Goal: Transaction & Acquisition: Purchase product/service

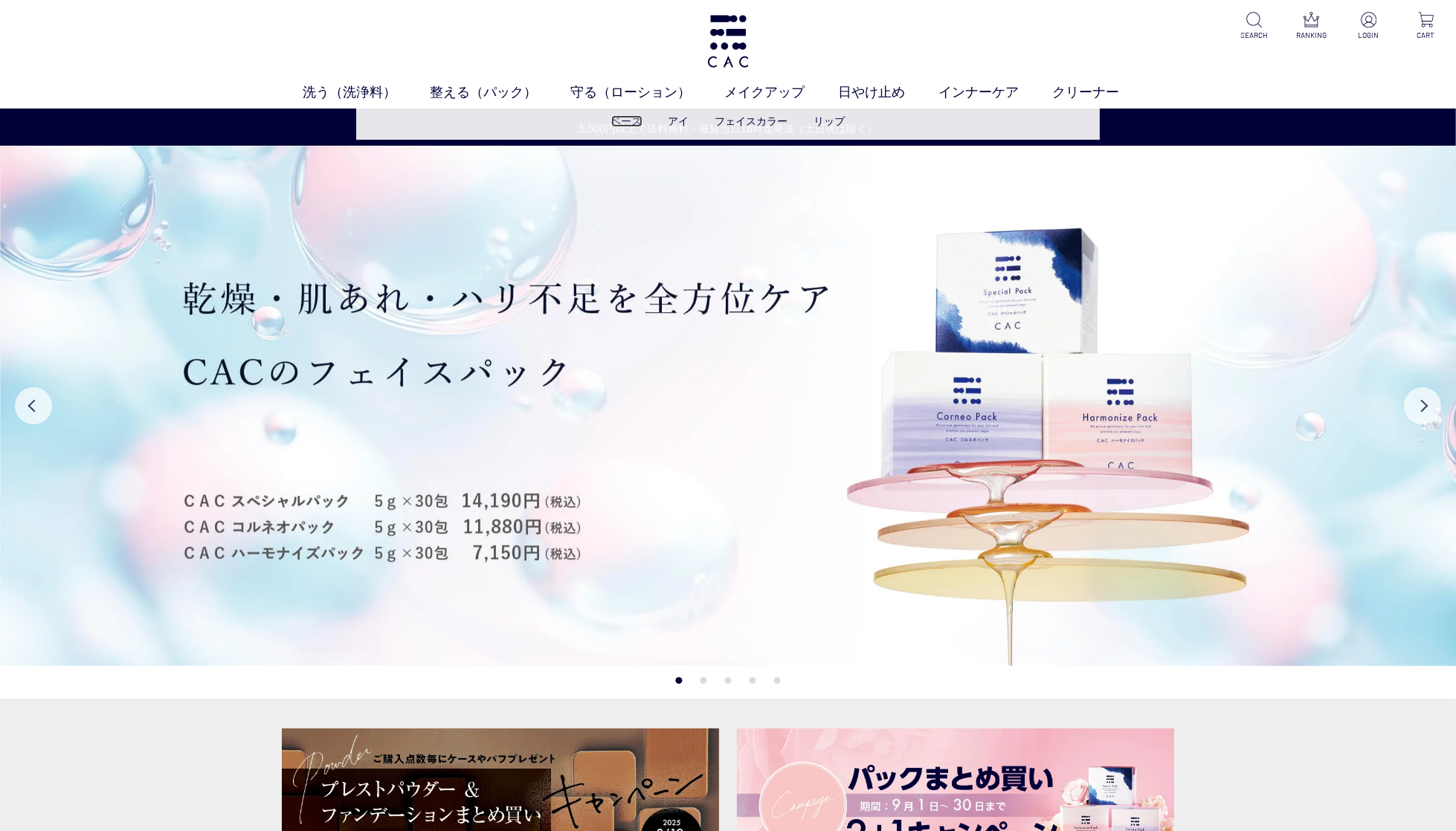
click at [623, 121] on link "ベース" at bounding box center [627, 121] width 31 height 12
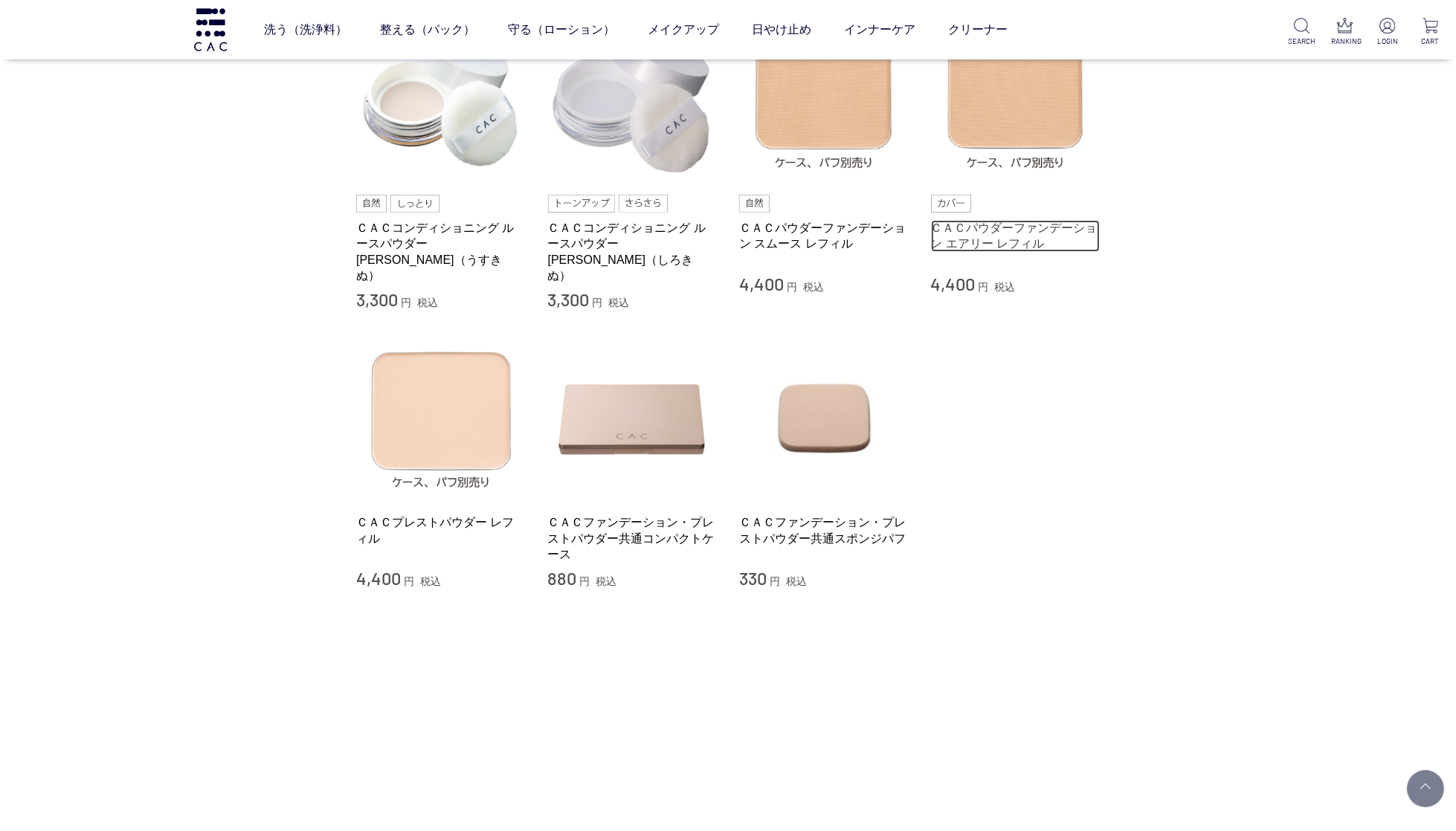
click at [973, 220] on link "ＣＡＣパウダーファンデーション エアリー レフィル" at bounding box center [1015, 236] width 170 height 32
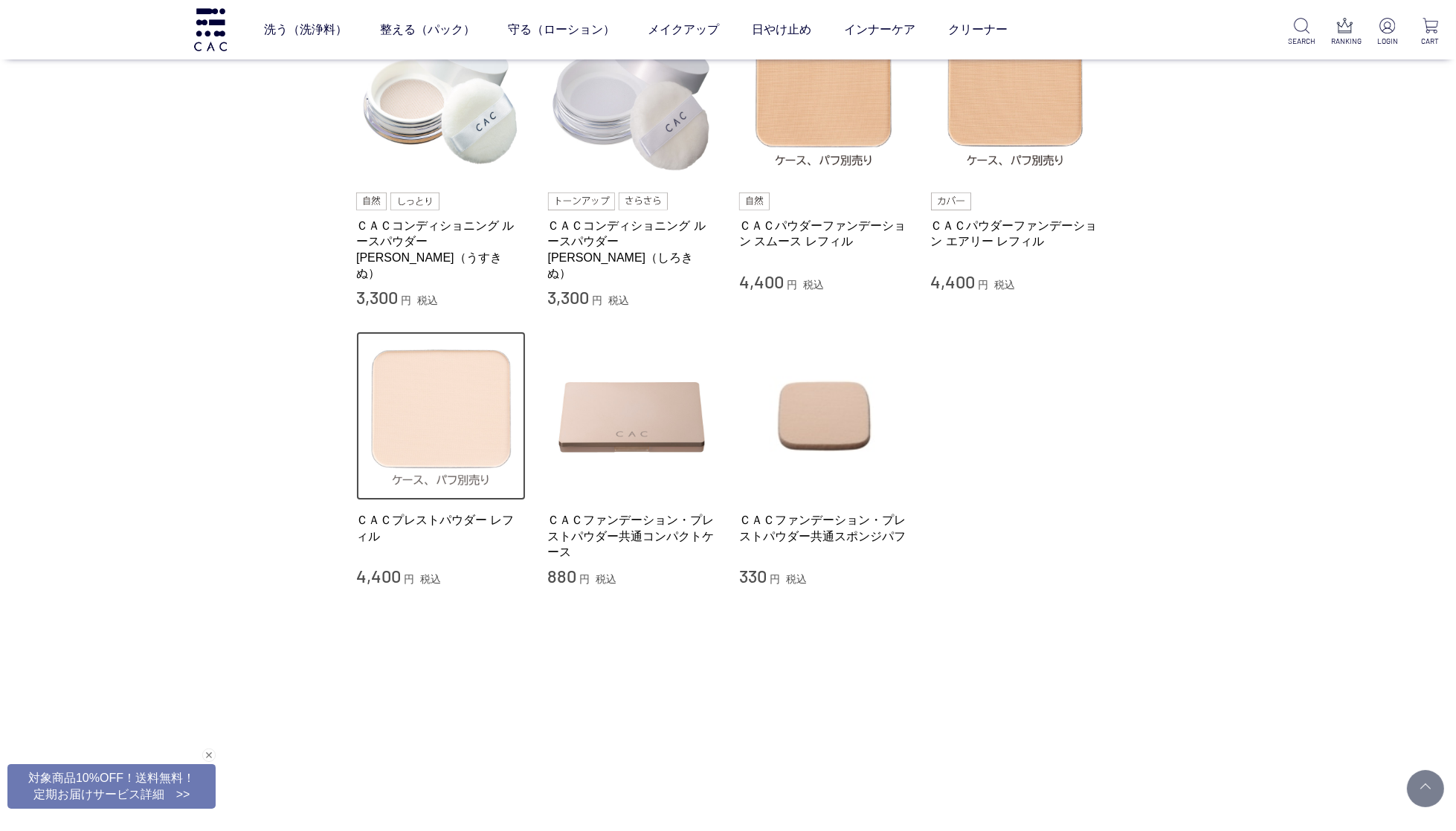
scroll to position [443, 0]
drag, startPoint x: 451, startPoint y: 402, endPoint x: 492, endPoint y: 418, distance: 44.0
click at [451, 402] on img at bounding box center [441, 415] width 170 height 170
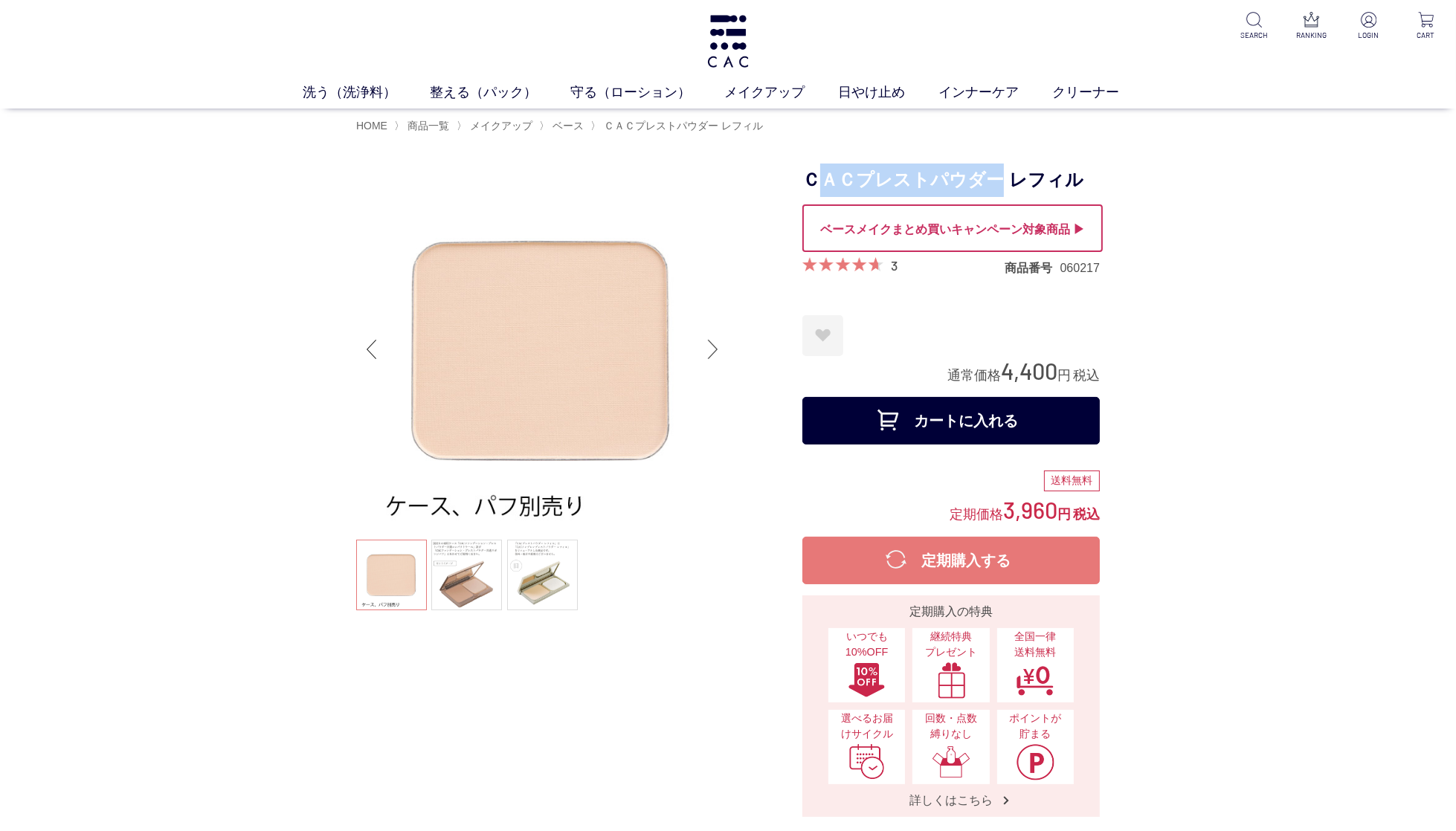
drag, startPoint x: 958, startPoint y: 177, endPoint x: 842, endPoint y: 352, distance: 210.0
click at [817, 174] on h1 "ＣＡＣプレストパウダー レフィル" at bounding box center [951, 180] width 298 height 34
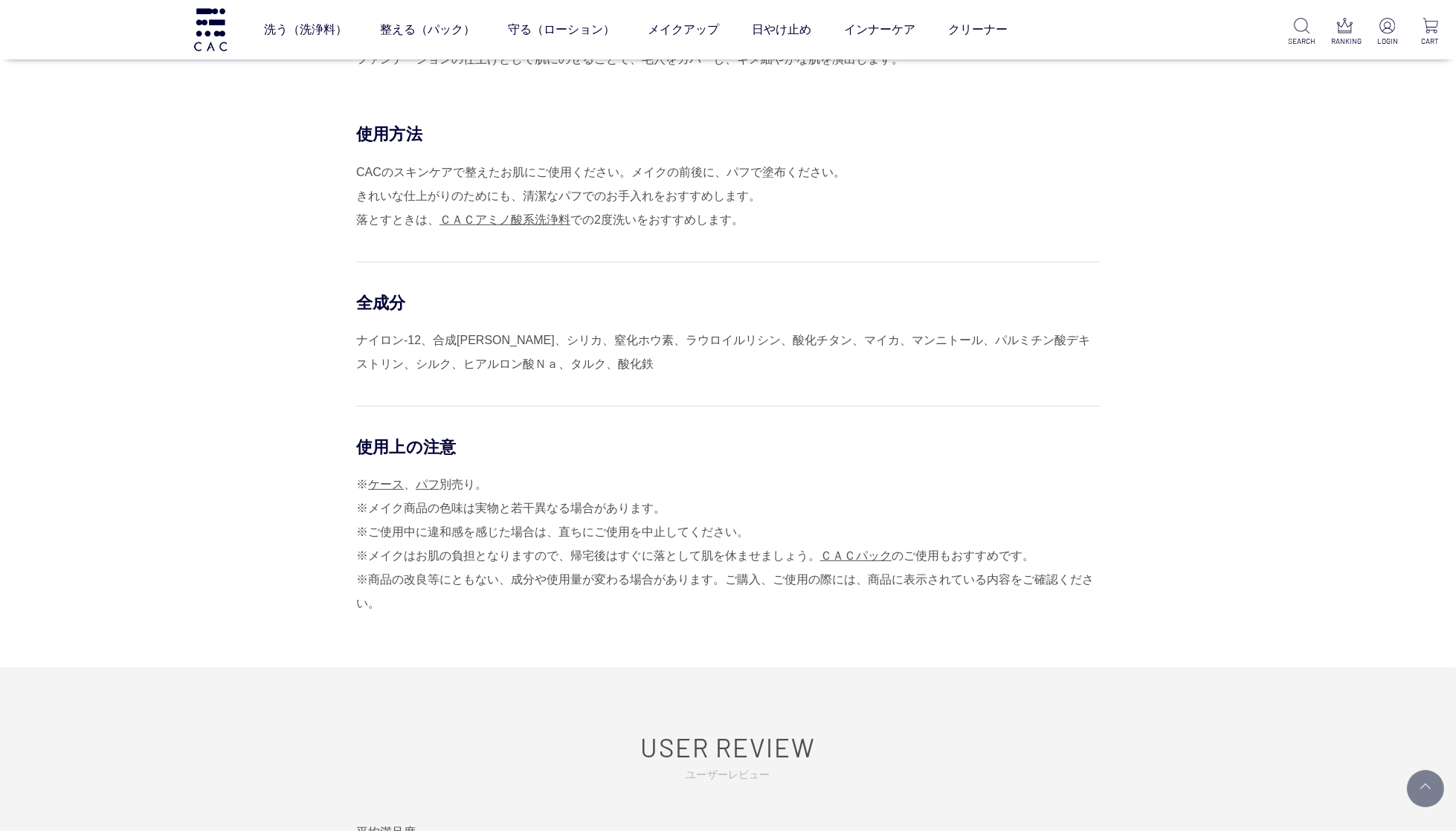
scroll to position [791, 0]
drag, startPoint x: 564, startPoint y: 363, endPoint x: 581, endPoint y: 364, distance: 17.0
click at [564, 363] on div "ナイロン-12、合成金雲母、シリカ、窒化ホウ素、ラウロイルリシン、酸化チタン、マイカ、マンニトール、パルミチン酸デキストリン、シルク、ヒアルロン酸Ｎａ、タルク…" at bounding box center [728, 351] width 744 height 48
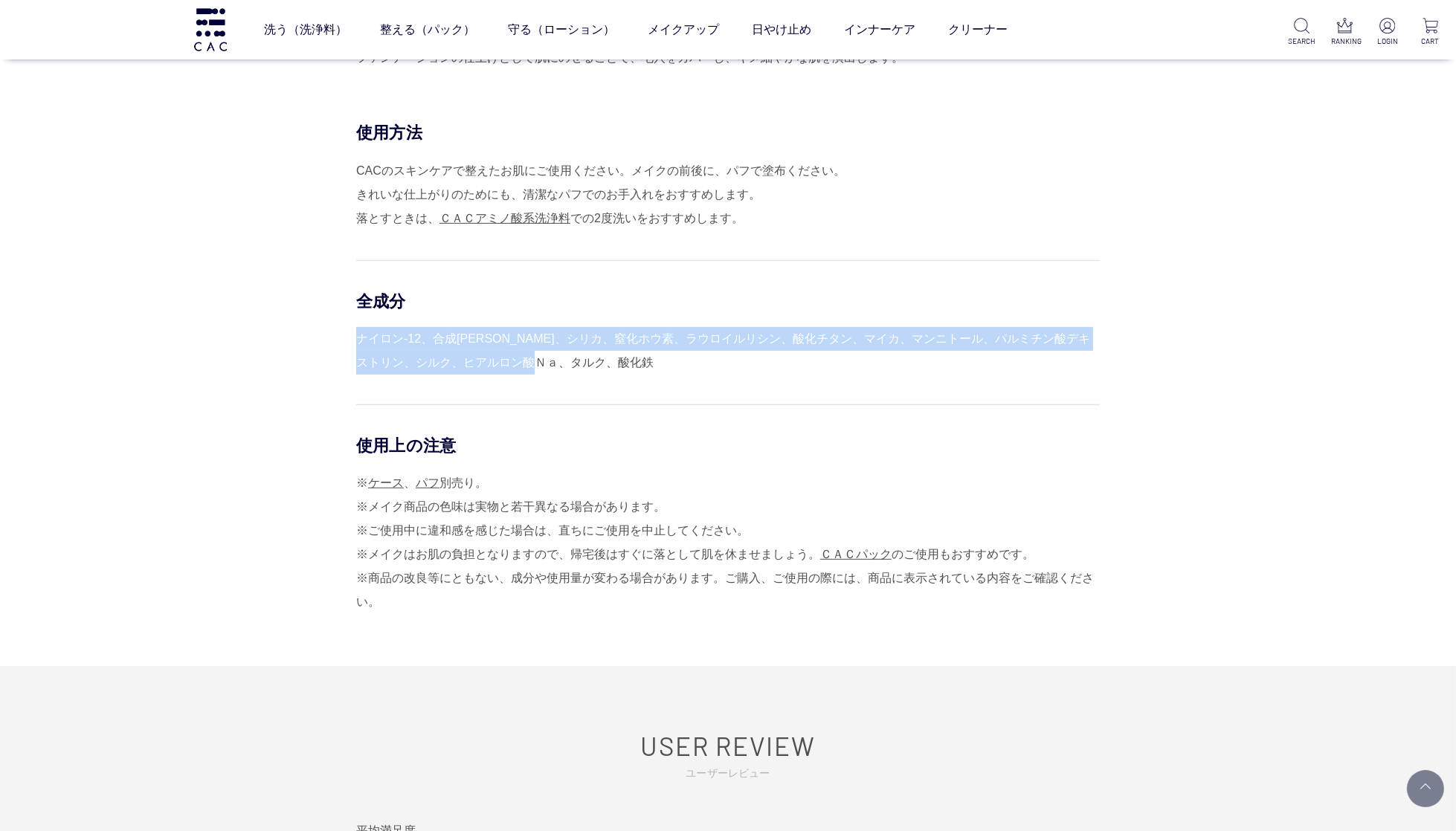
drag, startPoint x: 581, startPoint y: 364, endPoint x: 357, endPoint y: 337, distance: 225.6
click at [357, 337] on div "ナイロン-12、合成金雲母、シリカ、窒化ホウ素、ラウロイルリシン、酸化チタン、マイカ、マンニトール、パルミチン酸デキストリン、シルク、ヒアルロン酸Ｎａ、タルク…" at bounding box center [728, 351] width 744 height 48
copy div "ナイロン-12、合成金雲母、シリカ、窒化ホウ素、ラウロイルリシン、酸化チタン、マイカ、マンニトール、パルミチン酸デキストリン、シルク、ヒアルロン酸Ｎａ、タルク…"
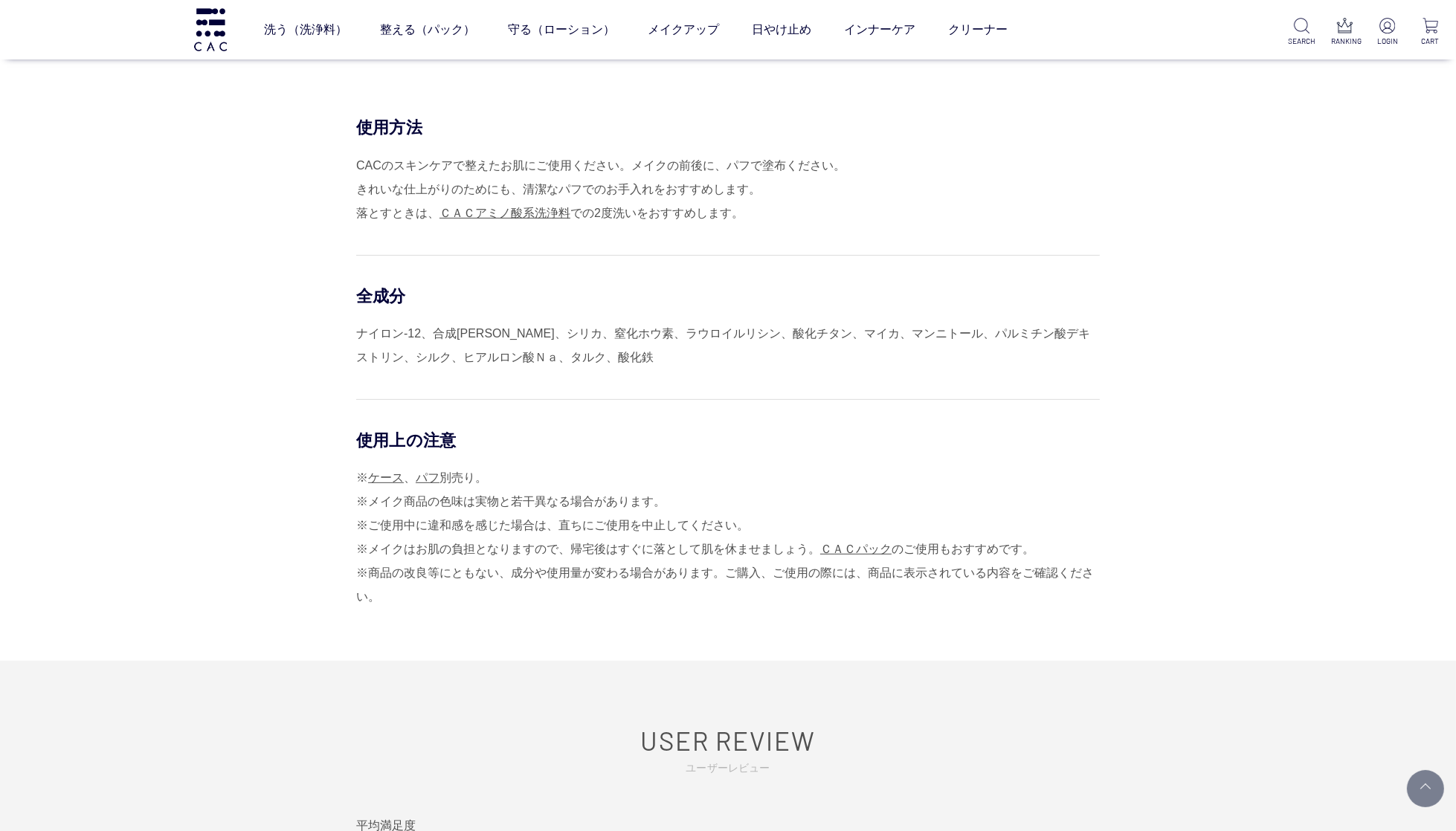
click at [672, 167] on div "CACのスキンケアで整えたお肌にご使用ください。メイクの前後に、パフで塗布ください。 きれいな仕上がりのためにも、清潔なパフでのお手入れをおすすめします。 落…" at bounding box center [728, 189] width 744 height 71
click at [760, 161] on div "CACのスキンケアで整えたお肌にご使用ください。メイクの前後に、パフで塗布ください。 きれいな仕上がりのためにも、清潔なパフでのお手入れをおすすめします。 落…" at bounding box center [728, 190] width 744 height 71
drag, startPoint x: 841, startPoint y: 165, endPoint x: 357, endPoint y: 164, distance: 484.0
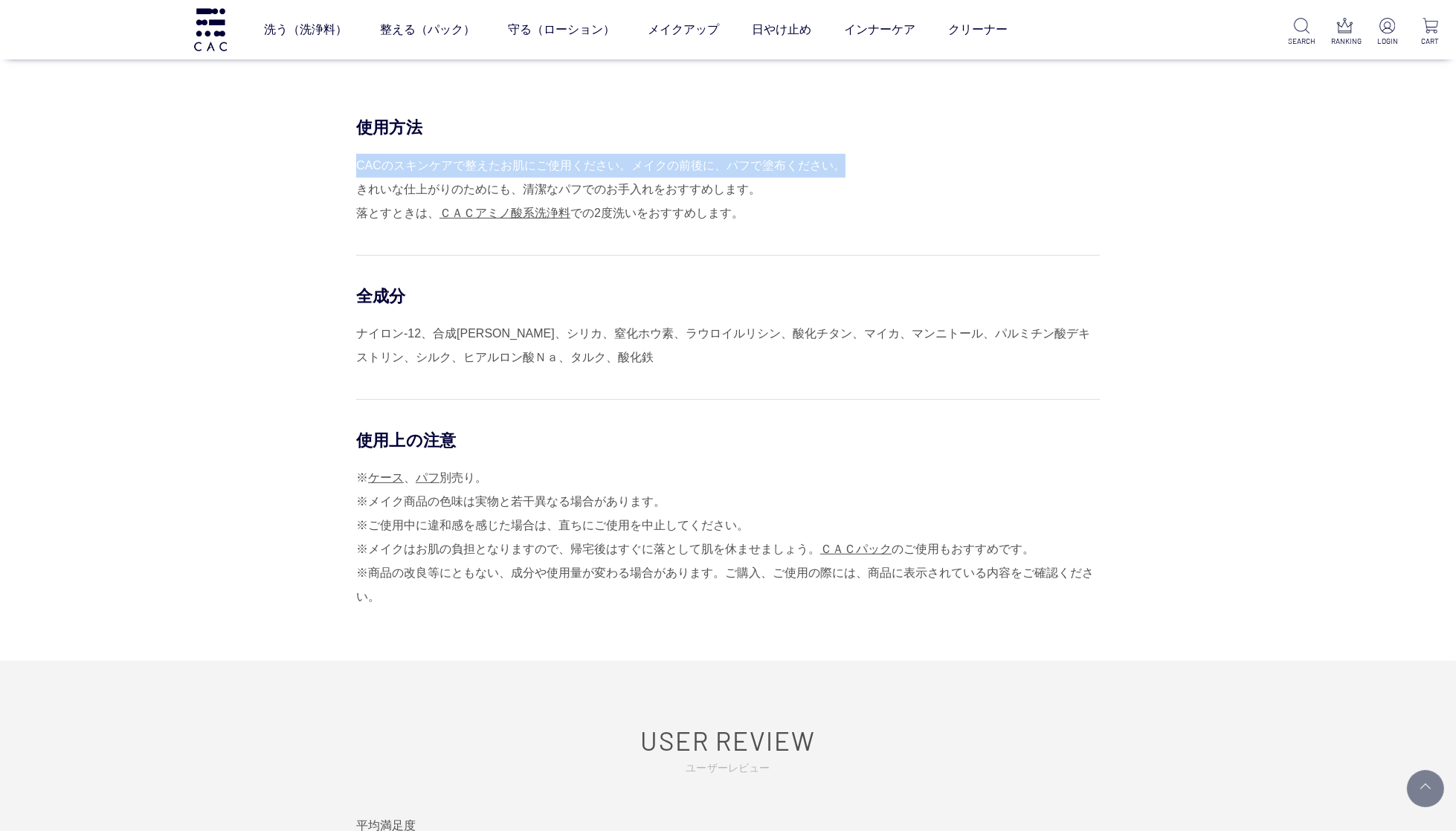
click at [357, 164] on div "CACのスキンケアで整えたお肌にご使用ください。メイクの前後に、パフで塗布ください。 きれいな仕上がりのためにも、清潔なパフでのお手入れをおすすめします。 落…" at bounding box center [728, 189] width 744 height 71
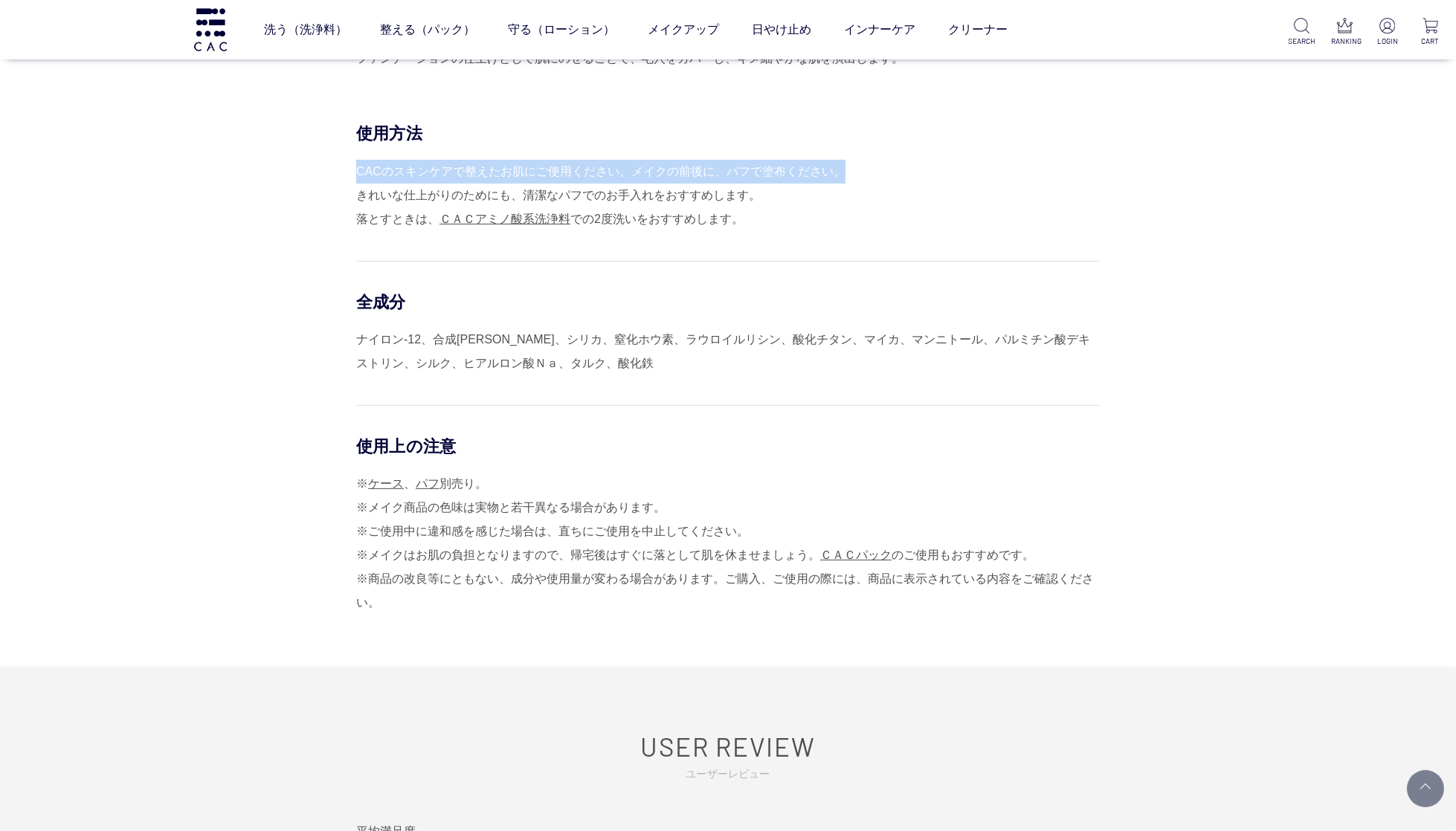
copy div "CACのスキンケアで整えたお肌にご使用ください。メイクの前後に、パフで塗布ください。"
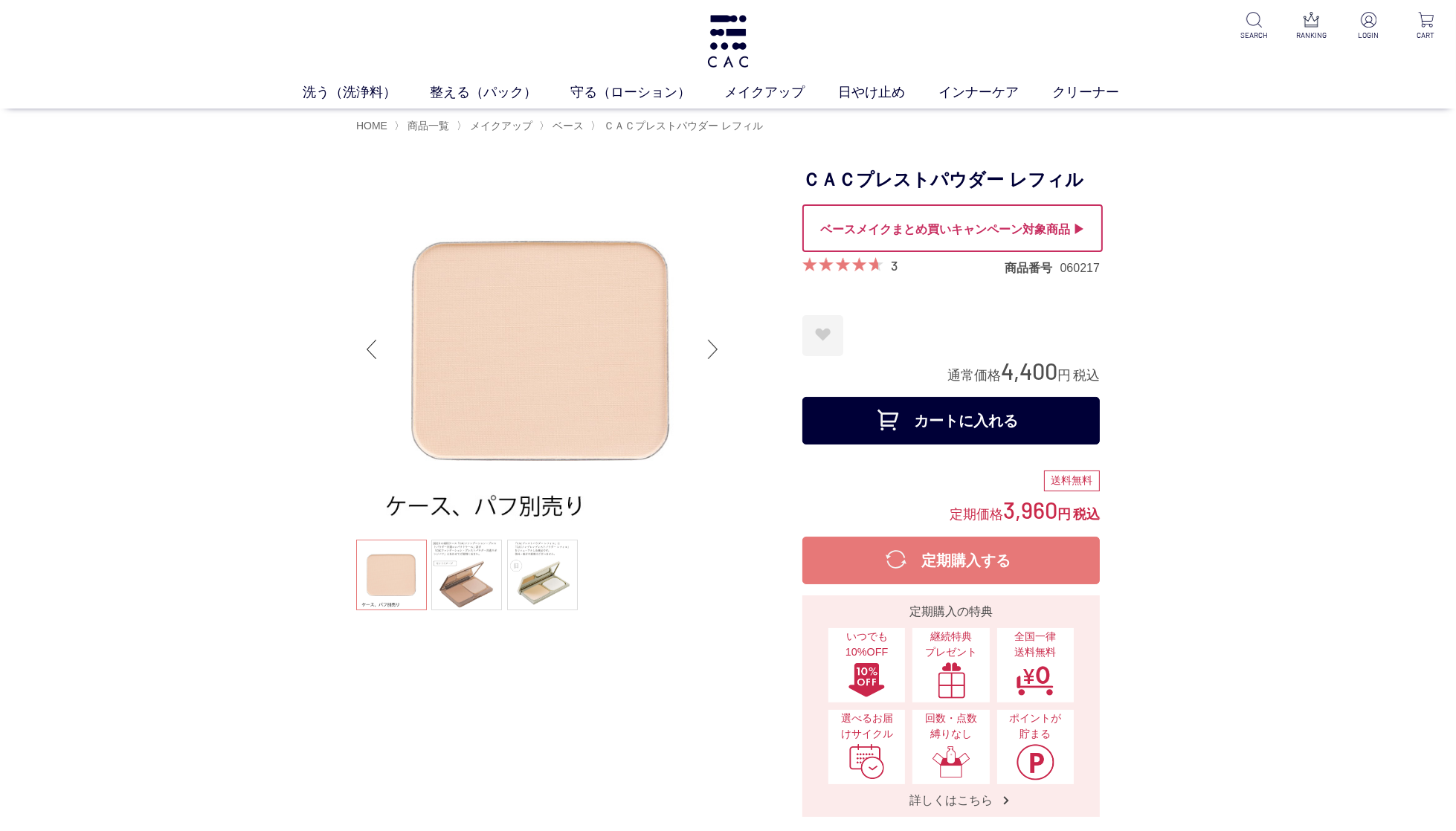
click at [1003, 188] on h1 "ＣＡＣプレストパウダー レフィル" at bounding box center [951, 180] width 298 height 34
drag, startPoint x: 1056, startPoint y: 180, endPoint x: 846, endPoint y: 181, distance: 210.0
click at [810, 181] on h1 "ＣＡＣプレストパウダー レフィル" at bounding box center [951, 180] width 298 height 34
drag, startPoint x: 846, startPoint y: 181, endPoint x: 974, endPoint y: 174, distance: 128.2
click at [847, 181] on h1 "ＣＡＣプレストパウダー レフィル" at bounding box center [951, 180] width 298 height 34
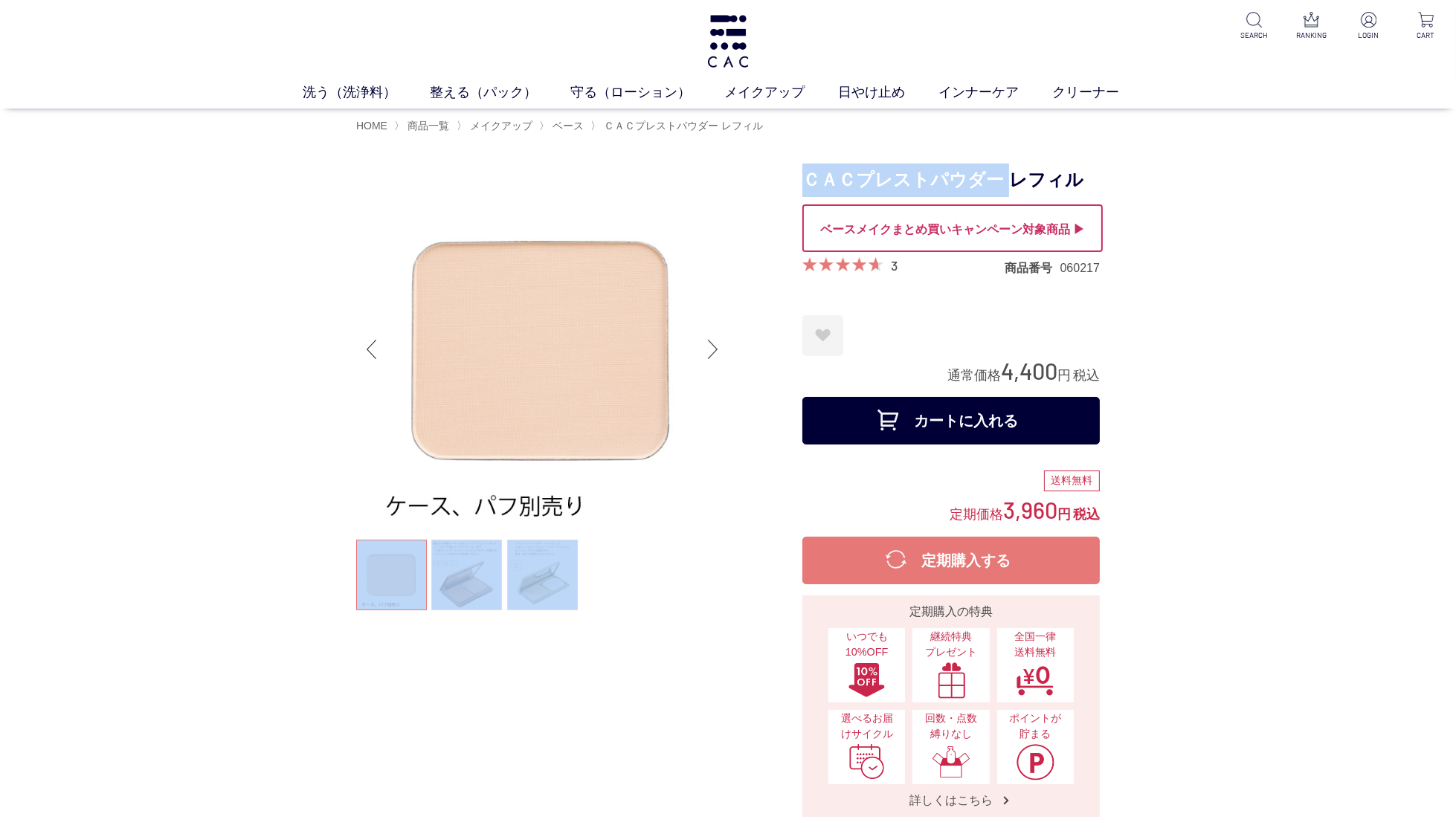
drag, startPoint x: 931, startPoint y: 179, endPoint x: 795, endPoint y: 177, distance: 136.0
click at [802, 176] on h1 "ＣＡＣプレストパウダー レフィル" at bounding box center [951, 180] width 298 height 34
drag, startPoint x: 964, startPoint y: 191, endPoint x: 972, endPoint y: 191, distance: 8.0
click at [964, 191] on h1 "ＣＡＣプレストパウダー レフィル" at bounding box center [951, 180] width 298 height 34
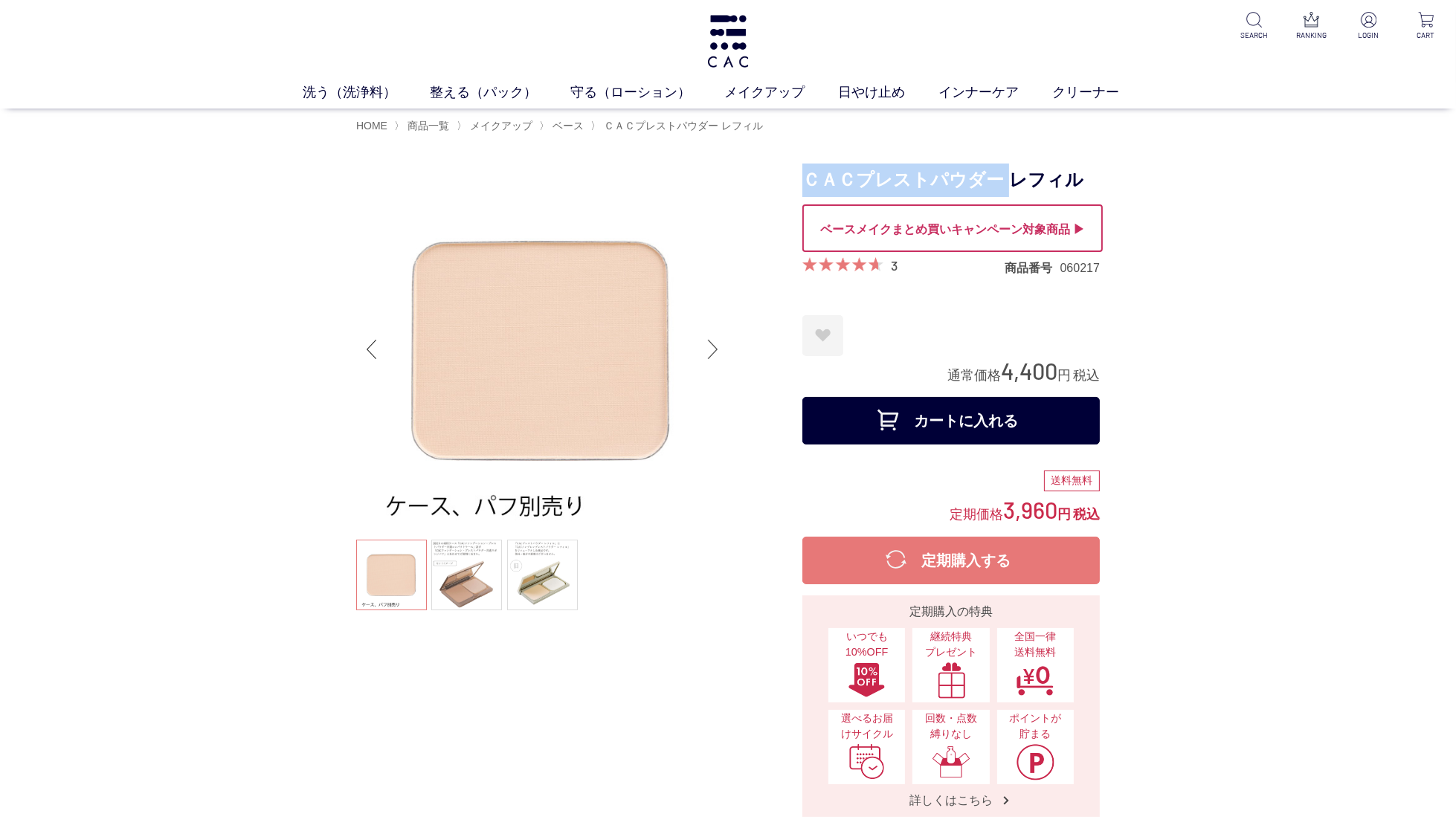
drag, startPoint x: 999, startPoint y: 182, endPoint x: 799, endPoint y: 203, distance: 201.1
click at [810, 186] on h1 "ＣＡＣプレストパウダー レフィル" at bounding box center [951, 180] width 298 height 34
copy h1 "ＣＡＣプレストパウダー"
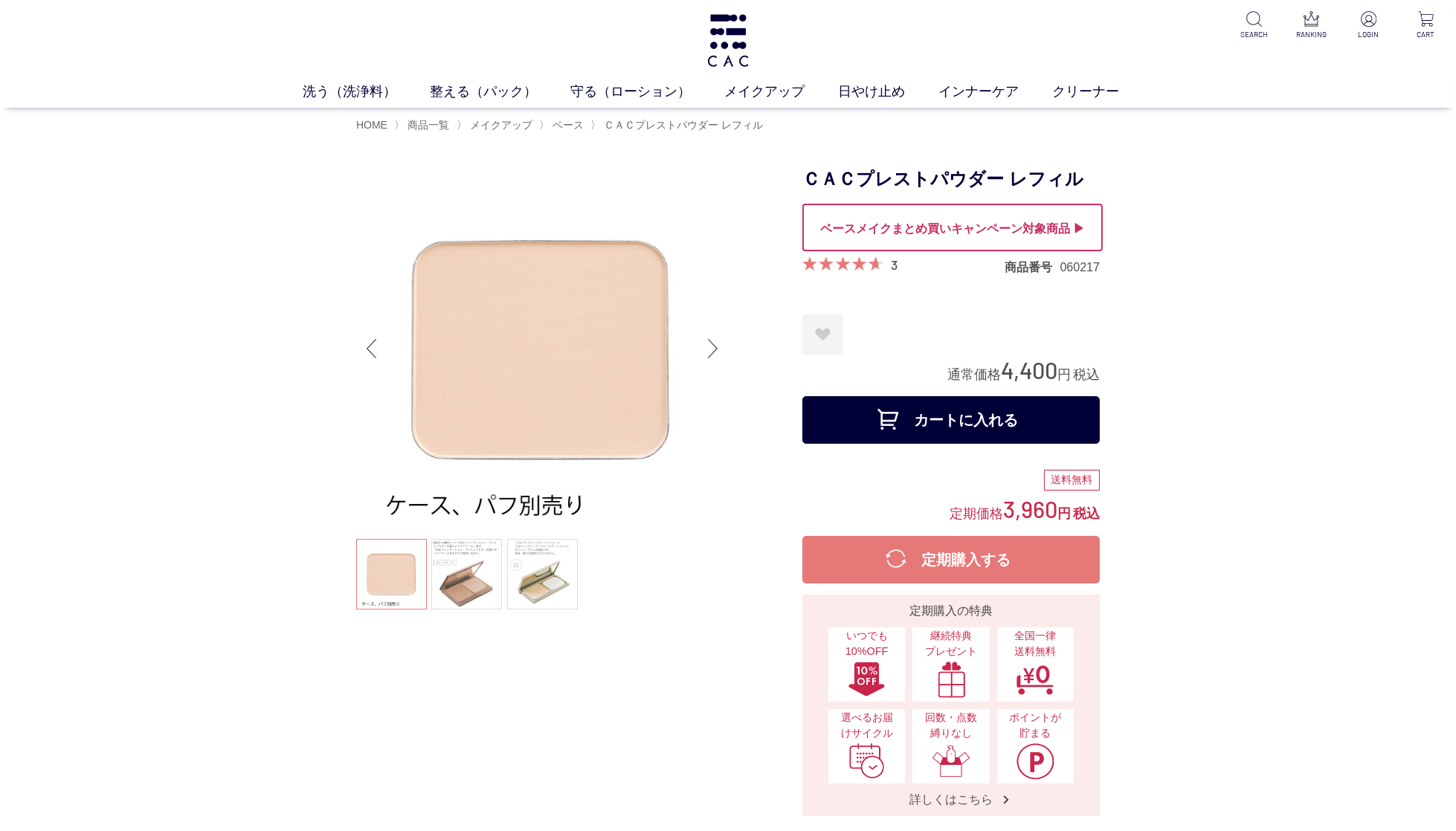
click at [1033, 369] on span "4,400" at bounding box center [1030, 369] width 57 height 28
drag, startPoint x: 1058, startPoint y: 368, endPoint x: 1003, endPoint y: 371, distance: 55.1
click at [1003, 370] on div "通常価格 4,400 円 税込" at bounding box center [1024, 370] width 153 height 31
copy span "4,400"
